Goal: Navigation & Orientation: Find specific page/section

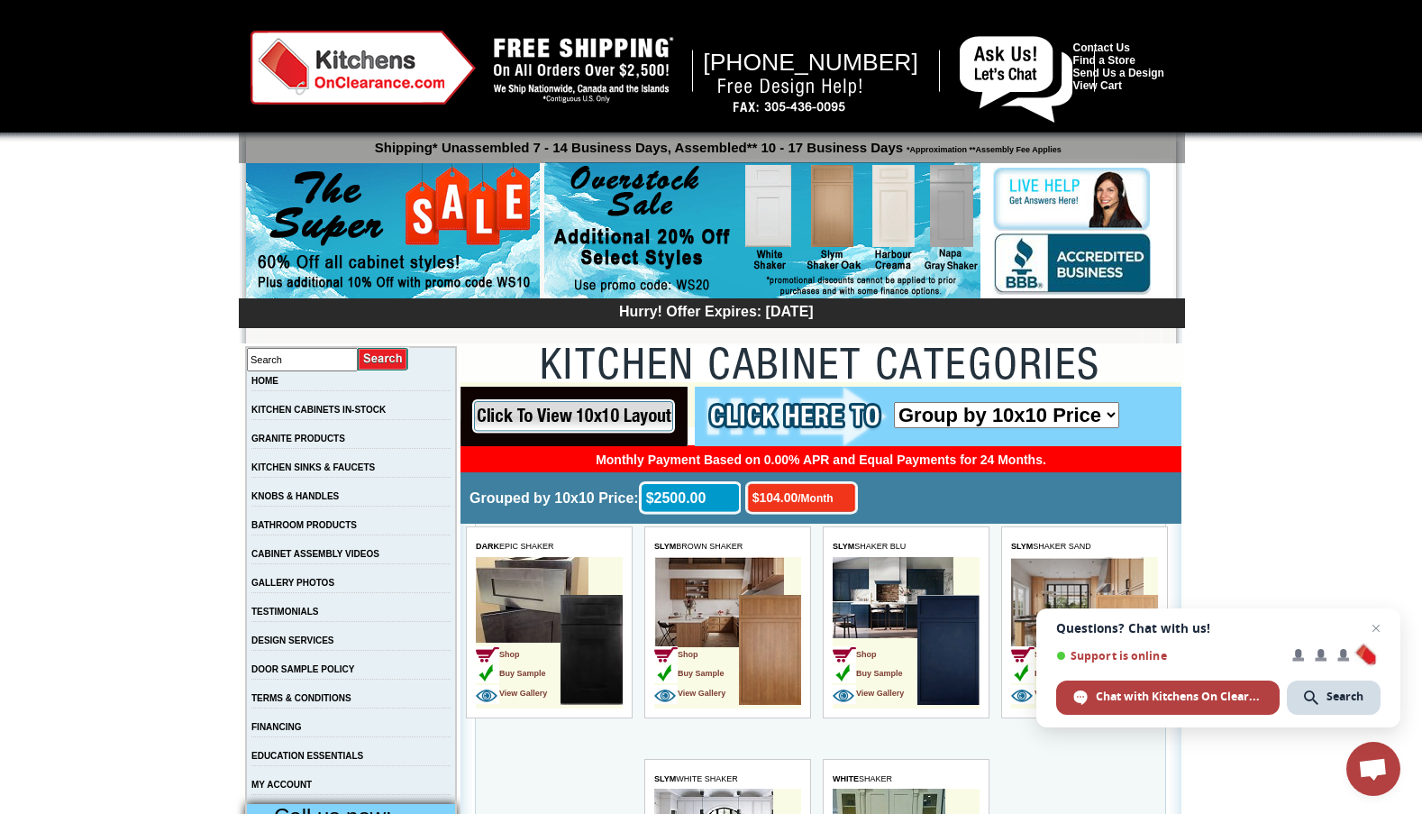
click at [468, 94] on img at bounding box center [363, 68] width 225 height 74
click at [397, 36] on img at bounding box center [363, 68] width 225 height 74
